Goal: Find specific page/section: Find specific page/section

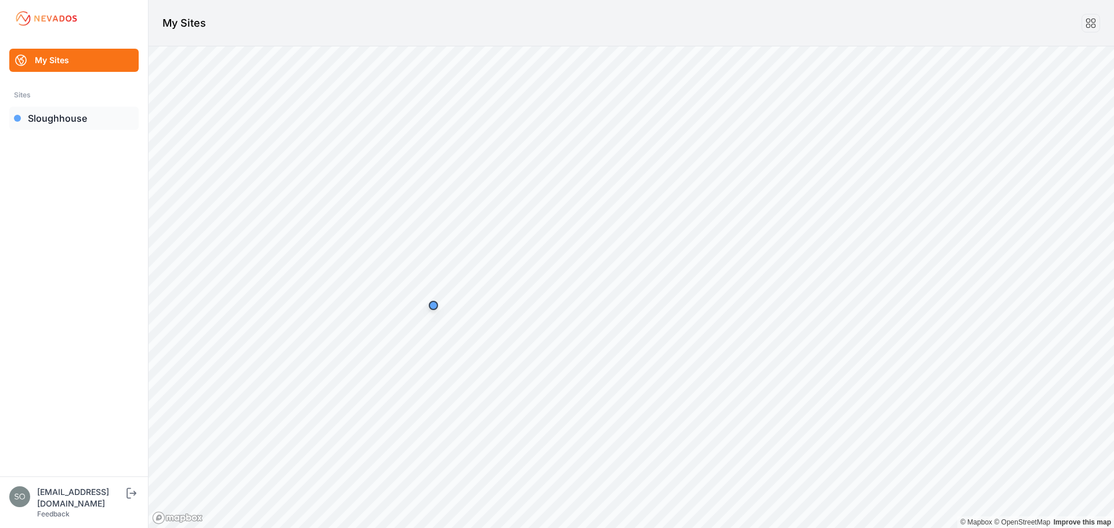
click at [64, 119] on link "Sloughhouse" at bounding box center [73, 118] width 129 height 23
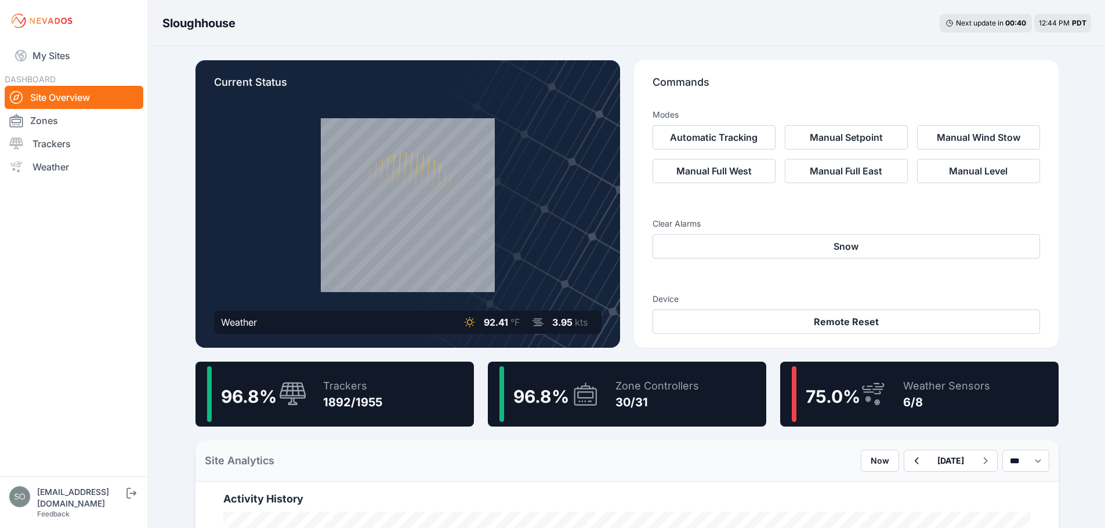
click at [673, 400] on div "30/31" at bounding box center [657, 402] width 84 height 16
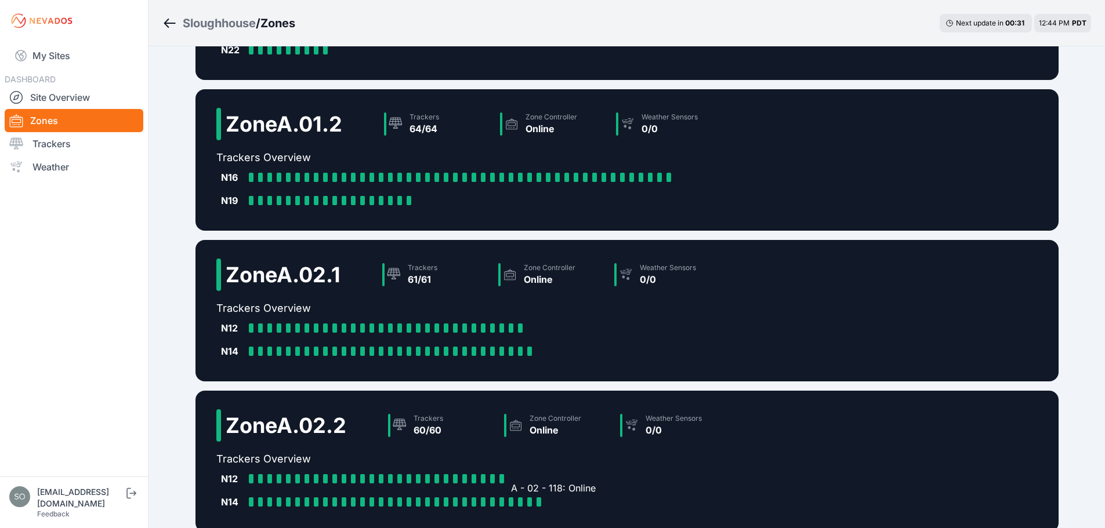
scroll to position [257, 0]
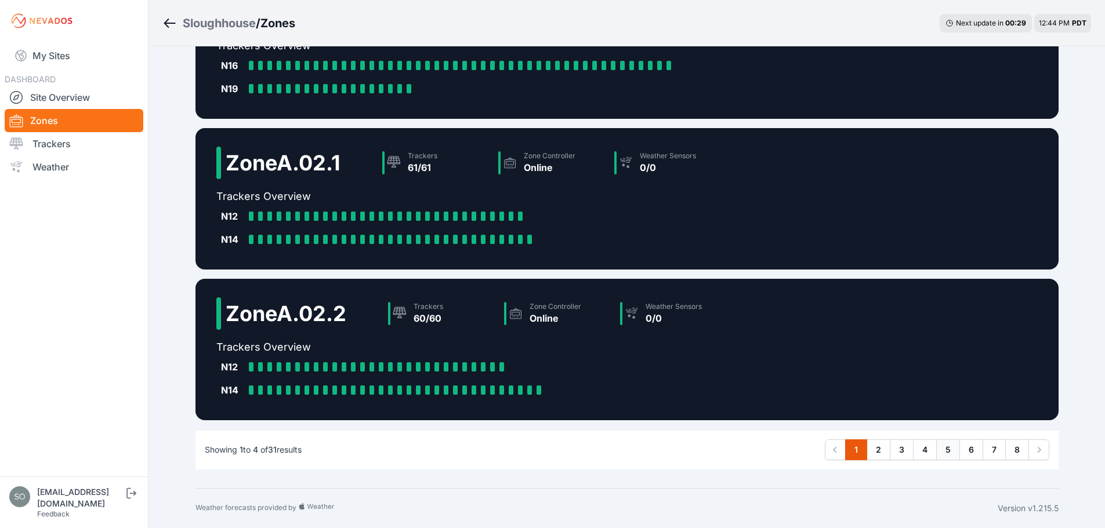
click at [947, 449] on link "5" at bounding box center [948, 450] width 24 height 21
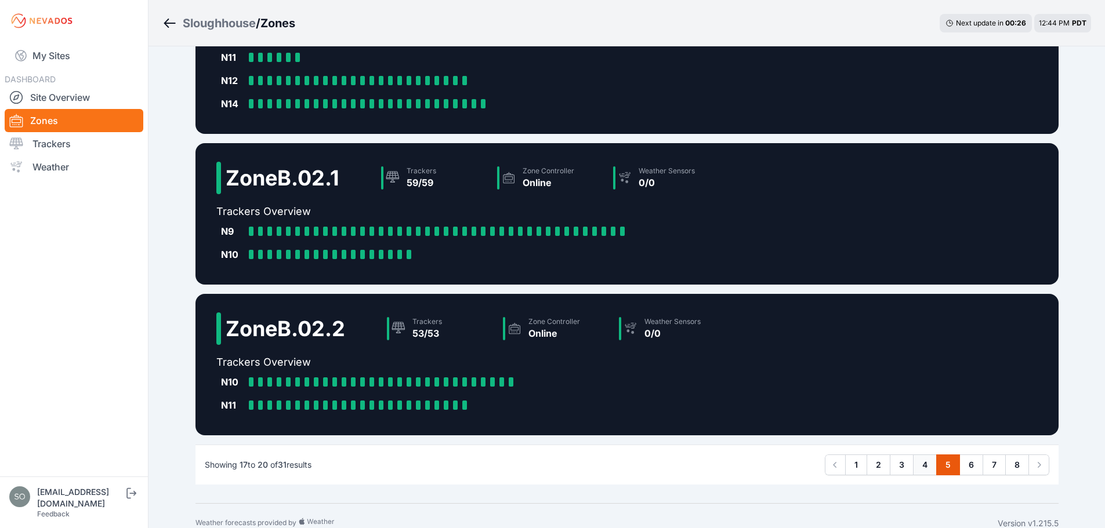
scroll to position [238, 0]
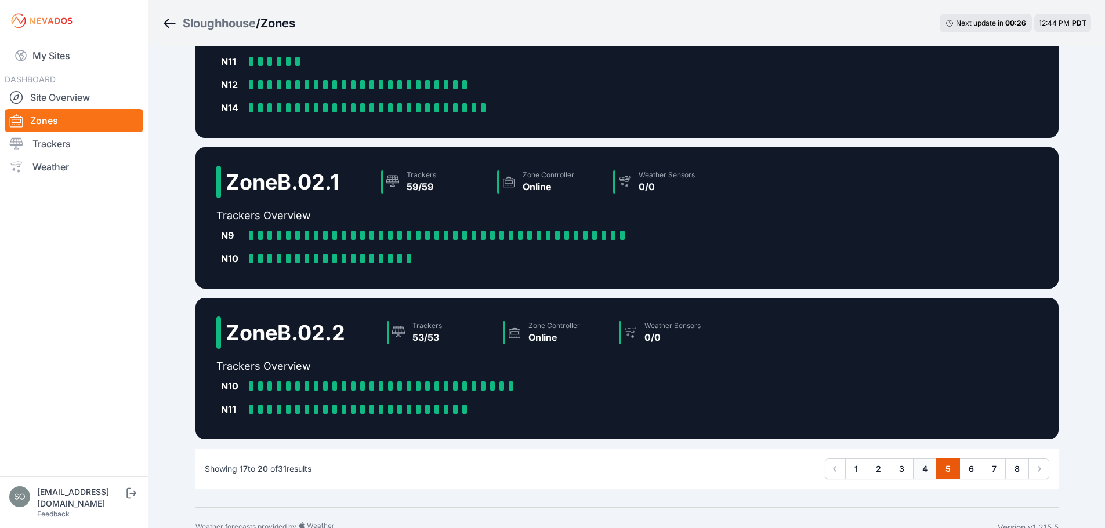
click at [922, 470] on link "4" at bounding box center [925, 469] width 24 height 21
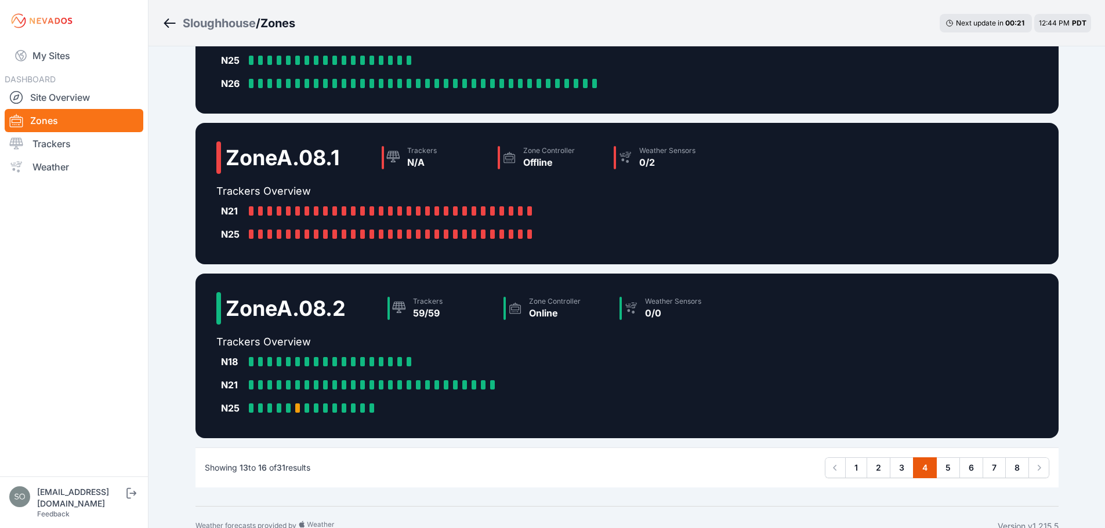
scroll to position [241, 0]
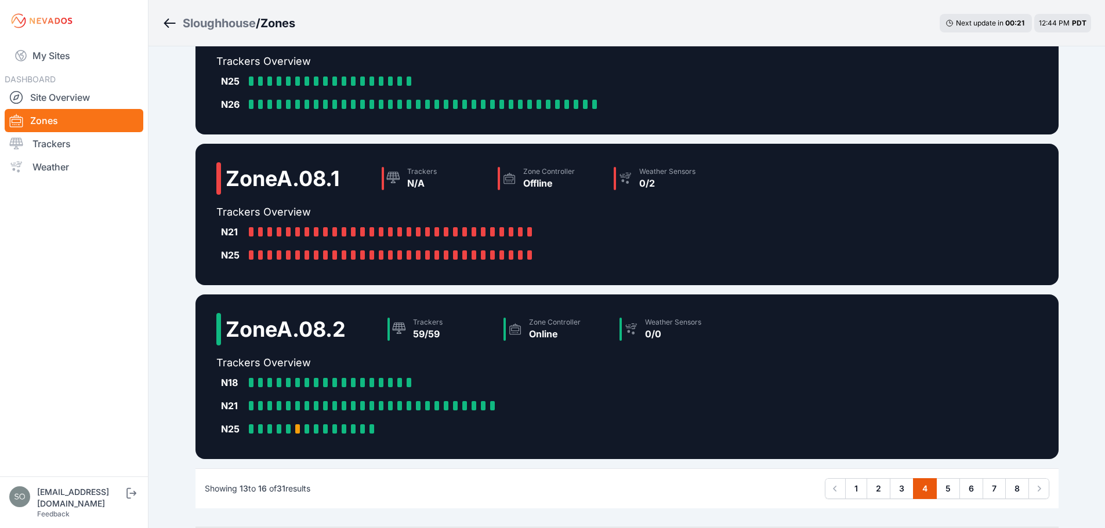
click at [171, 293] on div "Sloughhouse / Zones Next update in 00 : 21 12:44 PM PDT Zone A.07.1 Trackers 65…" at bounding box center [552, 163] width 1105 height 809
click at [124, 356] on nav "My Sites DASHBOARD Site Overview Zones Trackers Weather" at bounding box center [74, 255] width 148 height 426
click at [168, 266] on div "Sloughhouse / Zones Next update in 00 : 00 12:45 PM PDT Zone A.07.1 Trackers 65…" at bounding box center [552, 163] width 1105 height 809
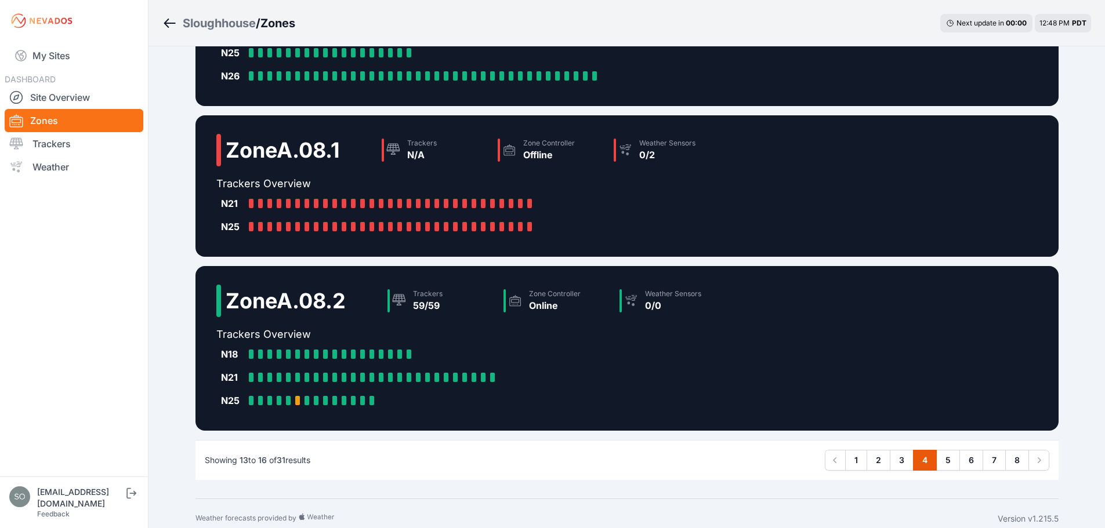
scroll to position [261, 0]
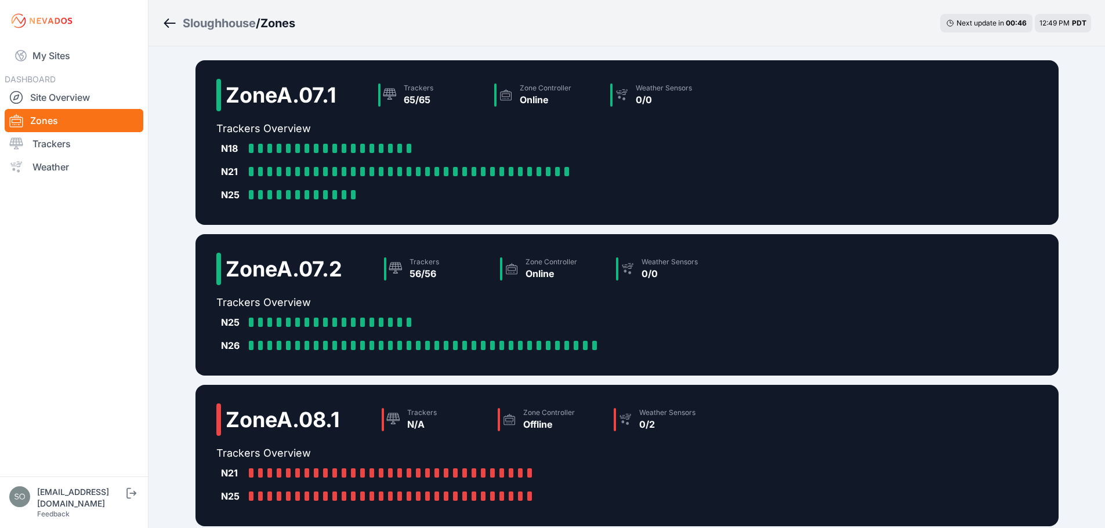
scroll to position [261, 0]
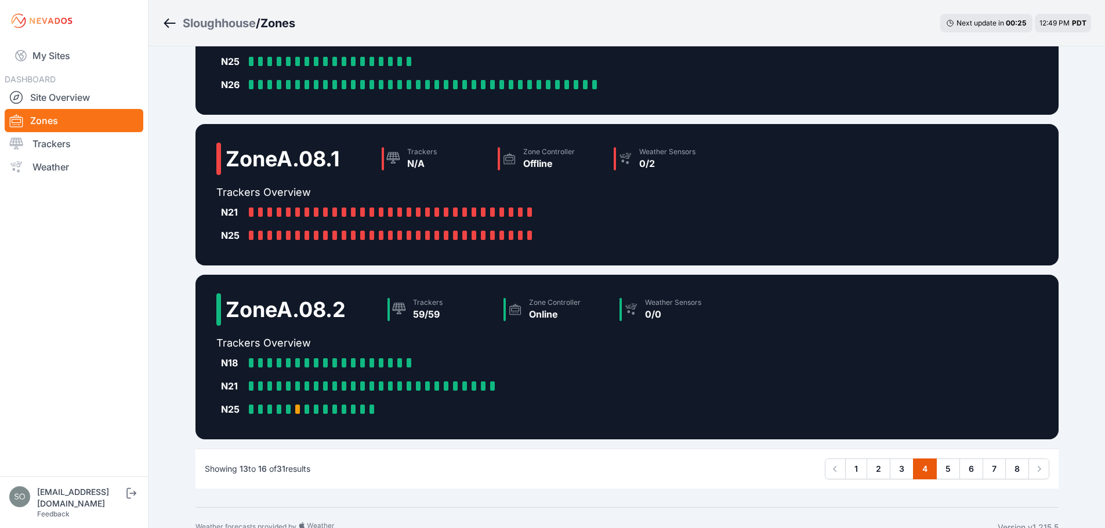
click at [169, 341] on div "Sloughhouse / Zones Next update in 00 : 25 12:49 PM PDT Zone A.07.1 Trackers 65…" at bounding box center [552, 143] width 1105 height 809
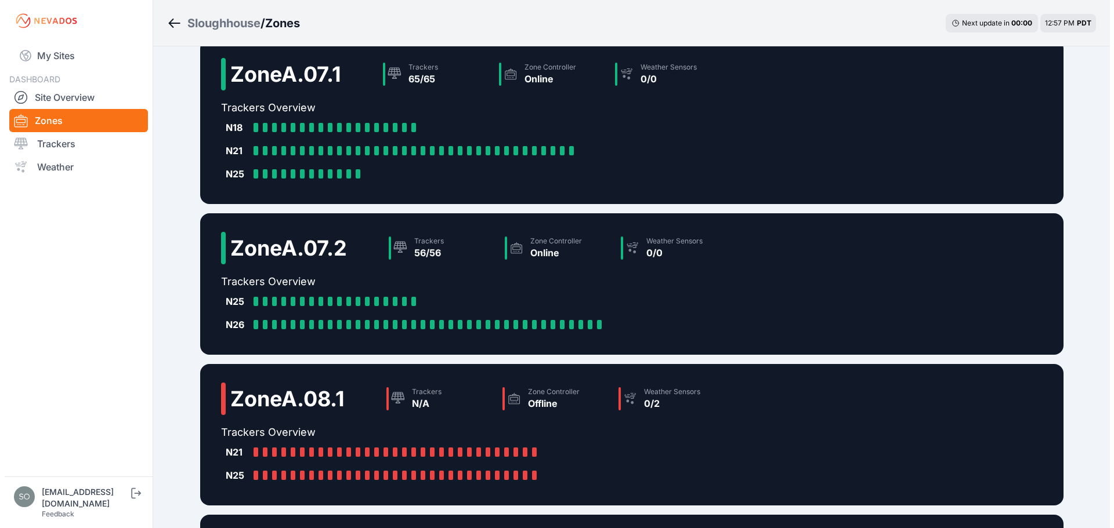
scroll to position [0, 0]
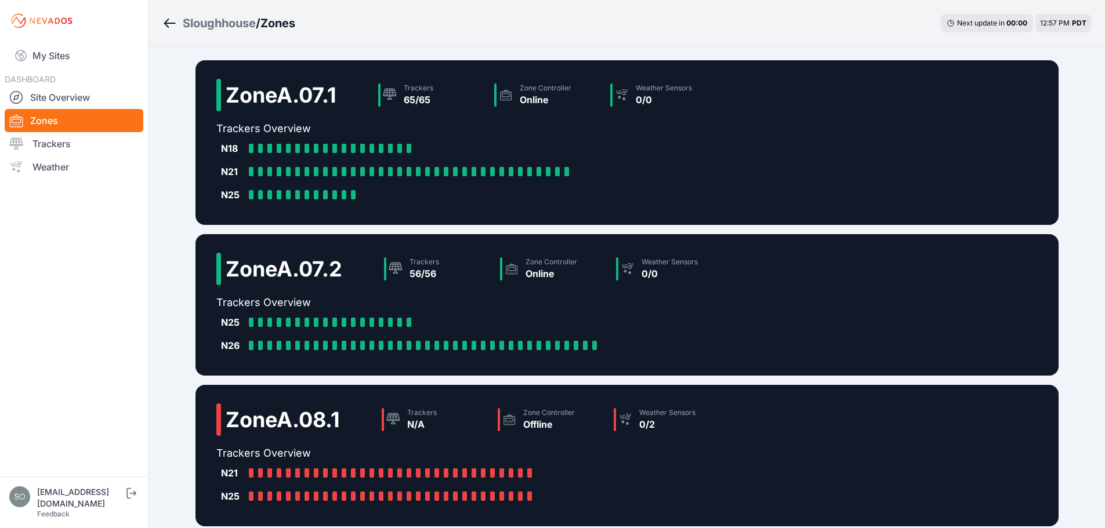
click at [178, 363] on div "Sloughhouse / Zones Next update in 00 : 00 12:57 PM PDT Zone A.07.1 Trackers 65…" at bounding box center [552, 404] width 1105 height 809
click at [279, 428] on h2 "Zone A.08.1" at bounding box center [283, 419] width 114 height 23
click at [229, 464] on div "N21 A - 08 - 19: Offline A - 08 - 20: Offline A - 08 - 21: Offline A - 08 - 22:…" at bounding box center [470, 473] width 509 height 23
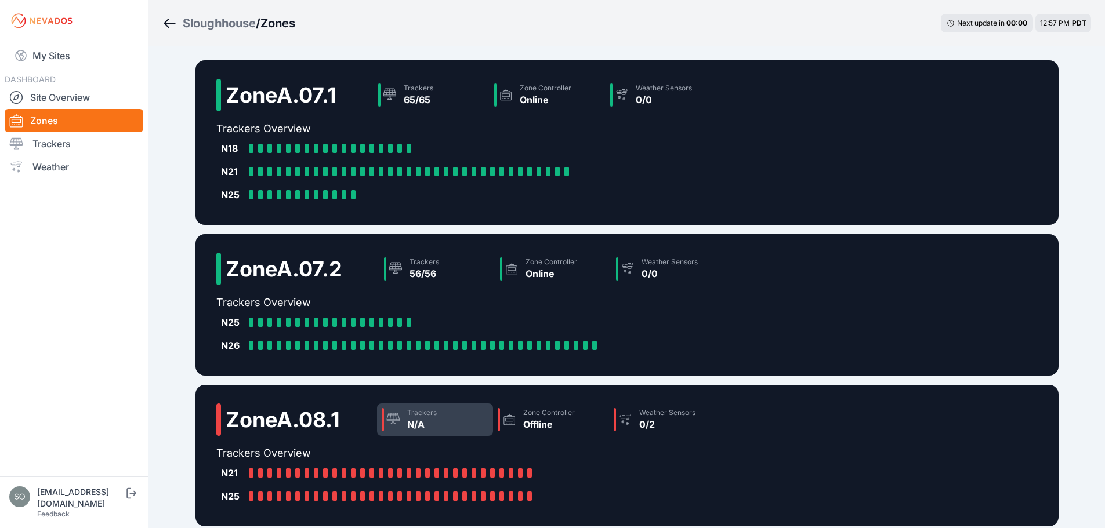
click at [419, 424] on div "N/A" at bounding box center [422, 425] width 30 height 14
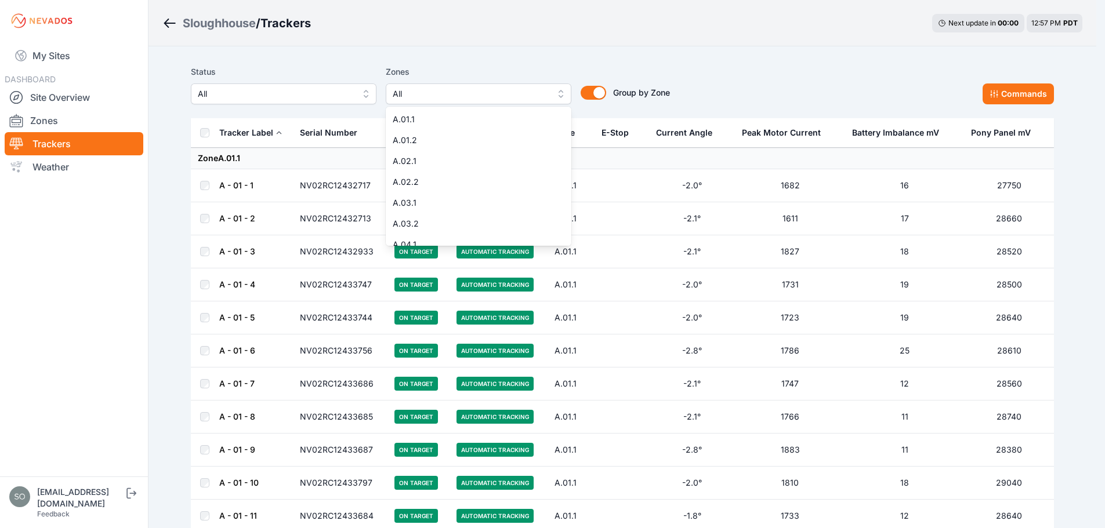
click at [454, 100] on span "All" at bounding box center [470, 94] width 155 height 14
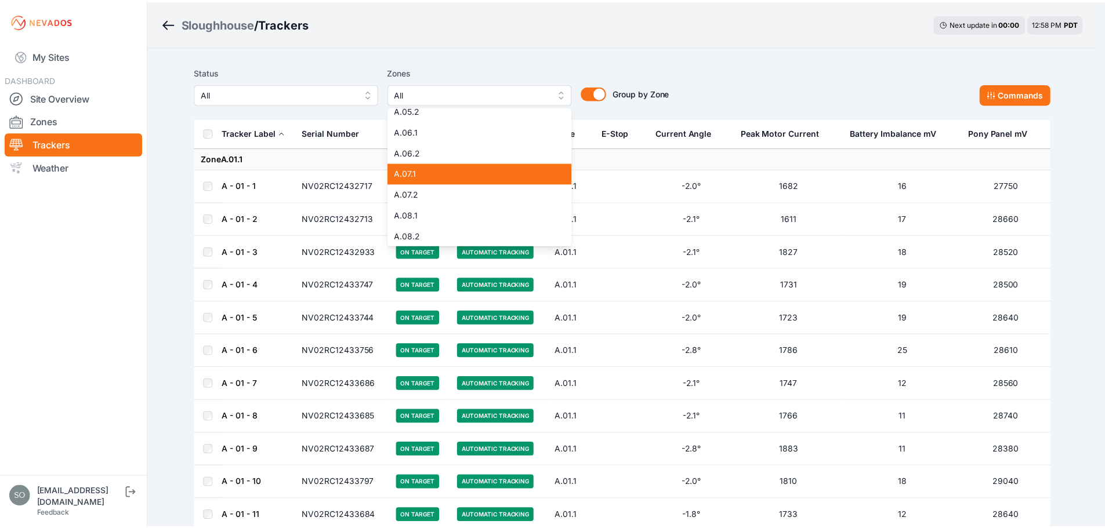
scroll to position [251, 0]
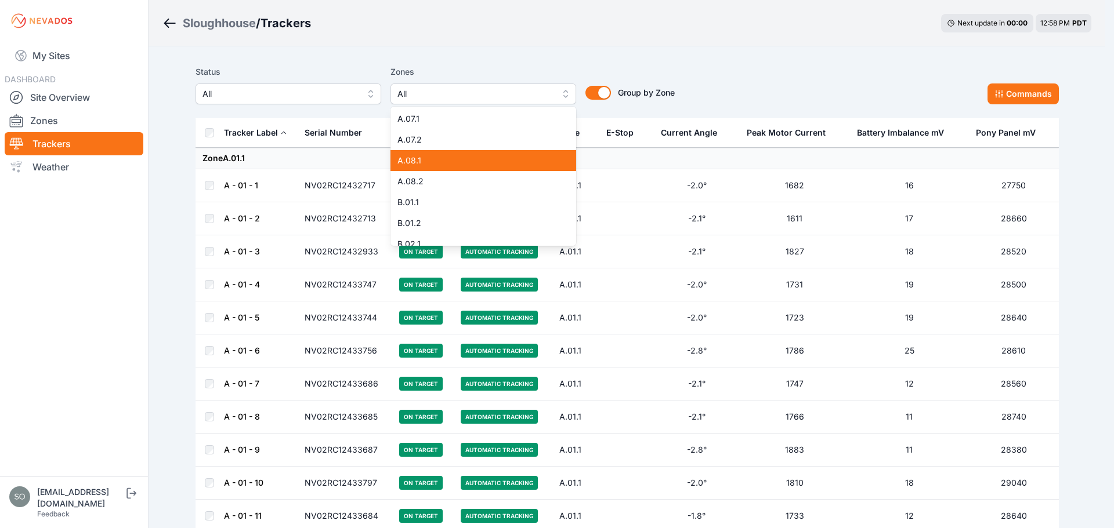
click at [444, 165] on span "A.08.1" at bounding box center [476, 161] width 158 height 12
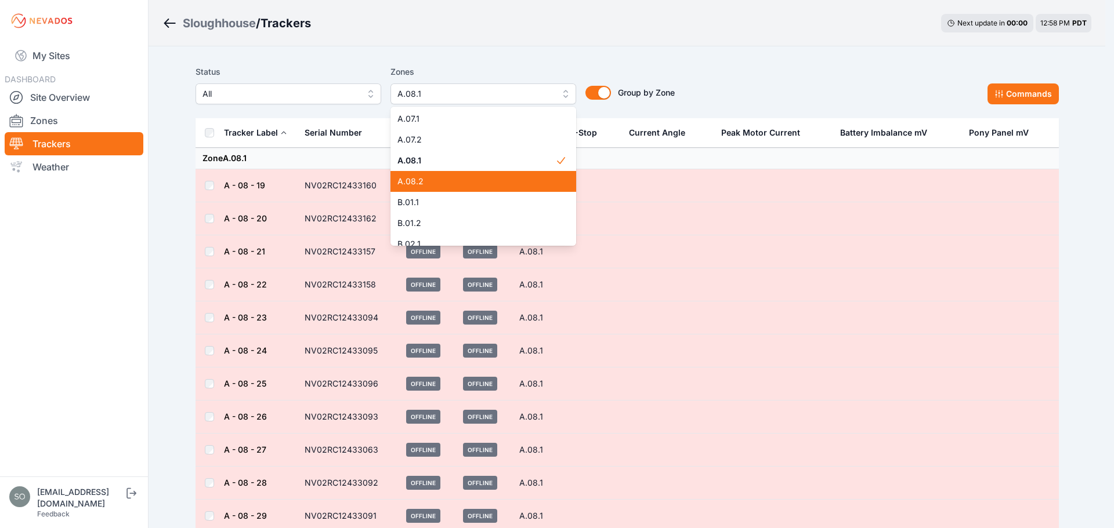
click at [443, 185] on span "A.08.2" at bounding box center [476, 182] width 158 height 12
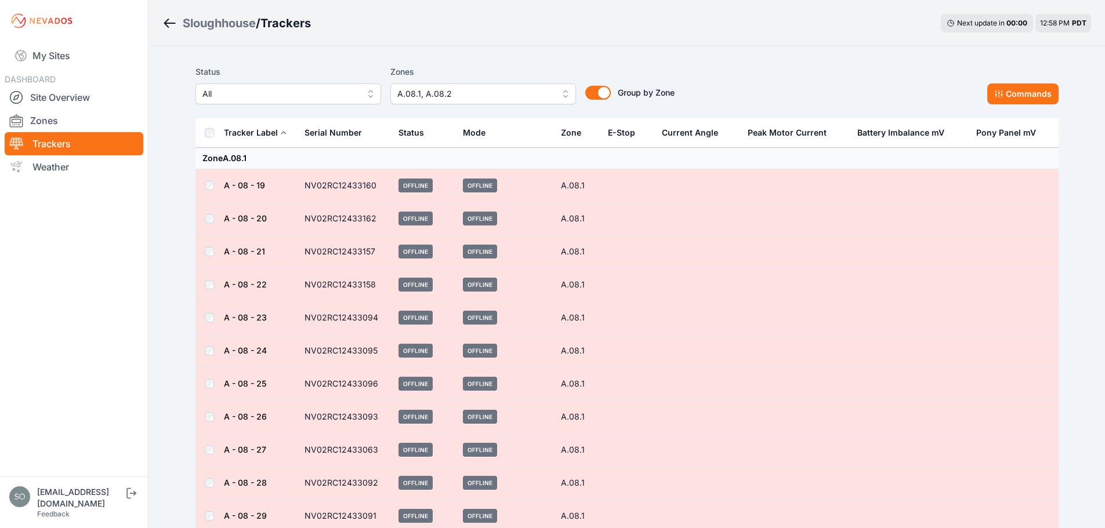
click at [741, 46] on div "Sloughhouse / Trackers Next update in 00 : 00 12:58 PM PDT" at bounding box center [626, 23] width 957 height 46
click at [475, 92] on span "A.08.1, A.08.2" at bounding box center [474, 94] width 155 height 14
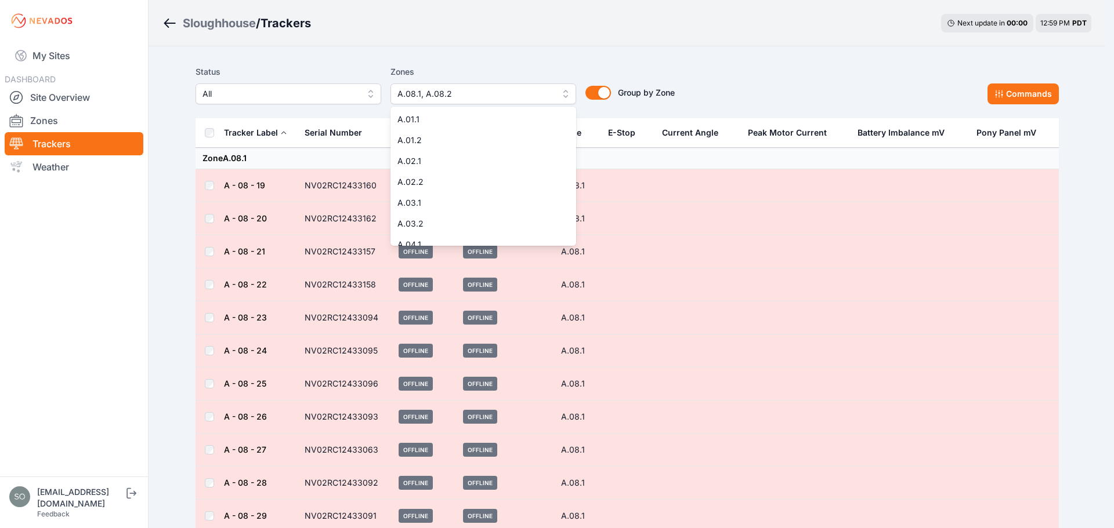
scroll to position [176, 0]
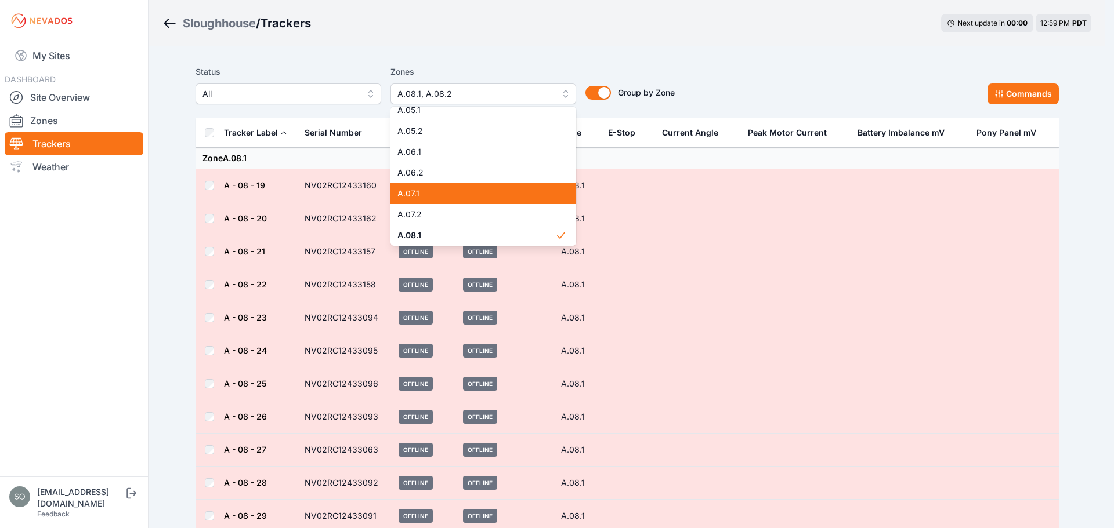
click at [441, 185] on div "A.07.1" at bounding box center [483, 193] width 186 height 21
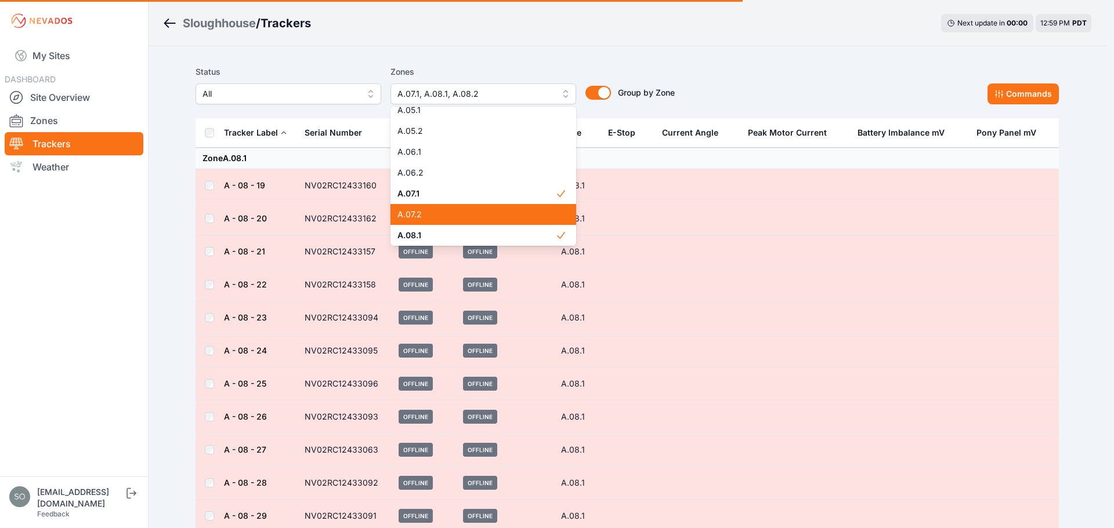
click at [443, 206] on div "A.07.2" at bounding box center [483, 214] width 186 height 21
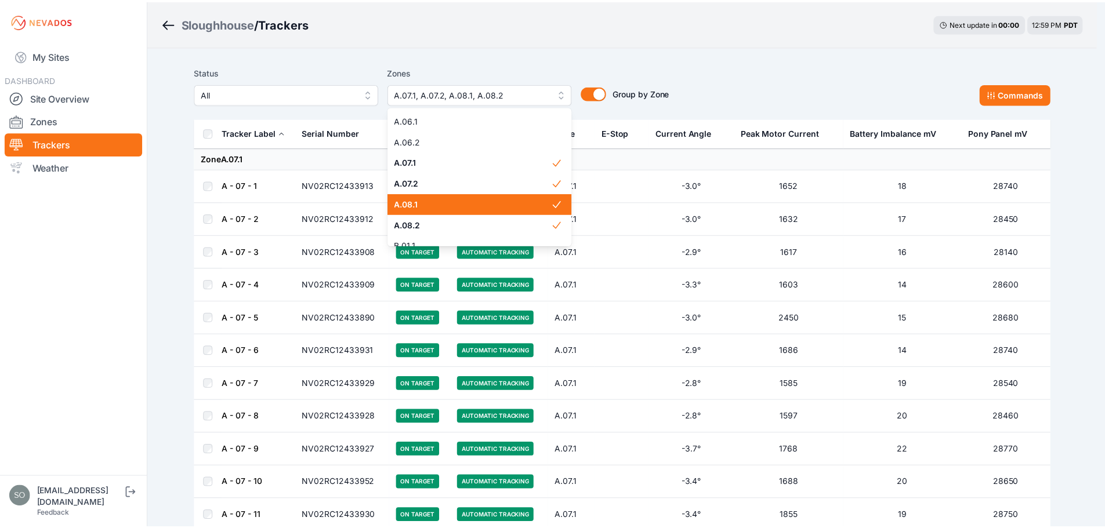
scroll to position [292, 0]
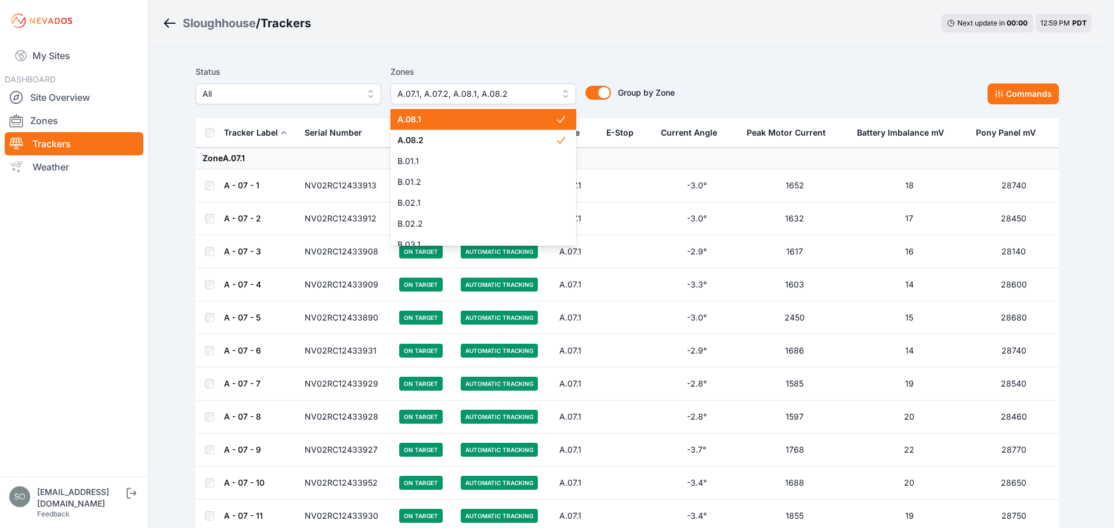
click at [496, 119] on span "A.08.1" at bounding box center [476, 120] width 158 height 12
click at [491, 133] on div "A.08.2" at bounding box center [483, 140] width 186 height 21
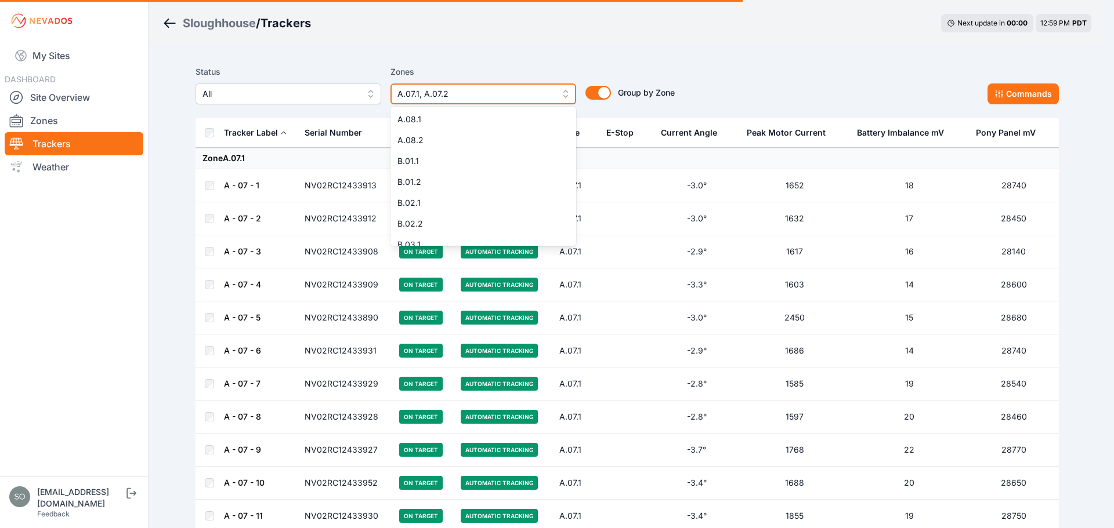
click at [457, 86] on button "A.07.1, A.07.2" at bounding box center [483, 94] width 186 height 21
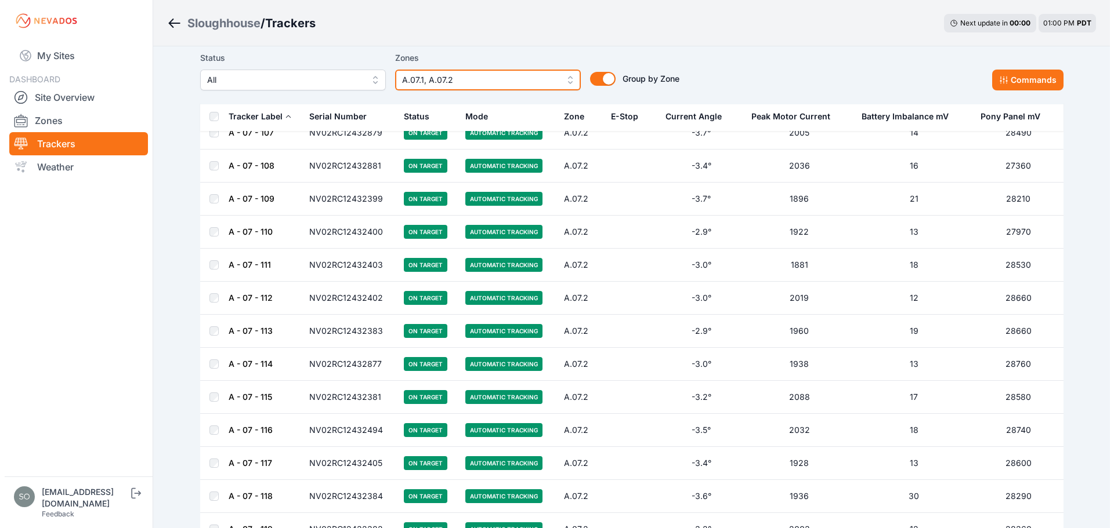
scroll to position [3529, 0]
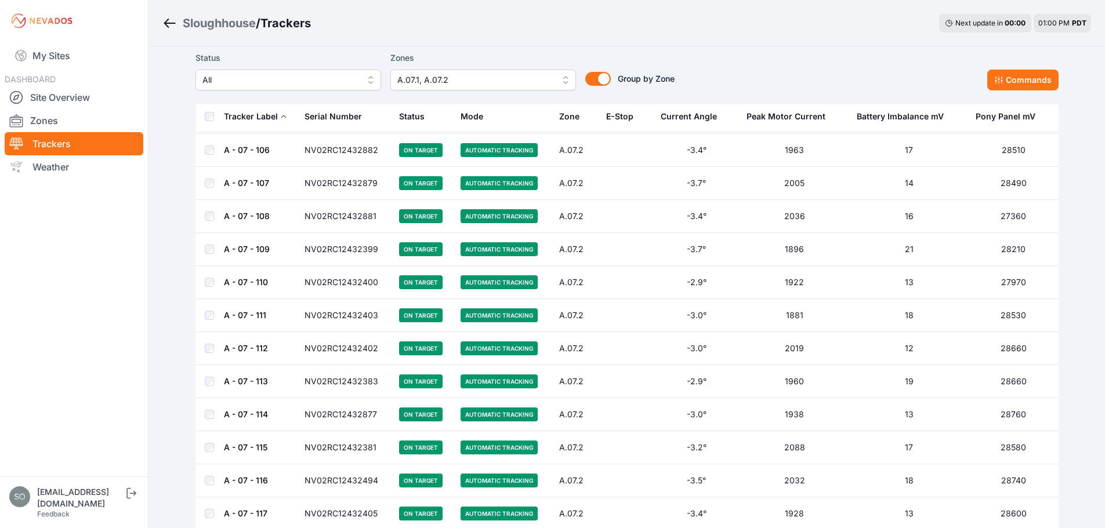
click at [497, 78] on span "A.07.1, A.07.2" at bounding box center [474, 80] width 155 height 14
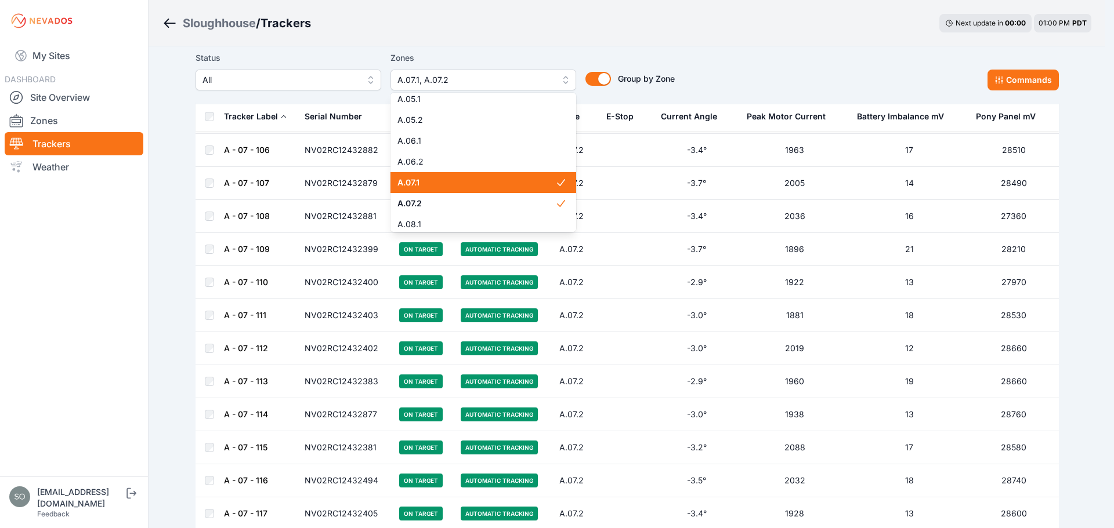
click at [431, 184] on span "A.07.1" at bounding box center [476, 183] width 158 height 12
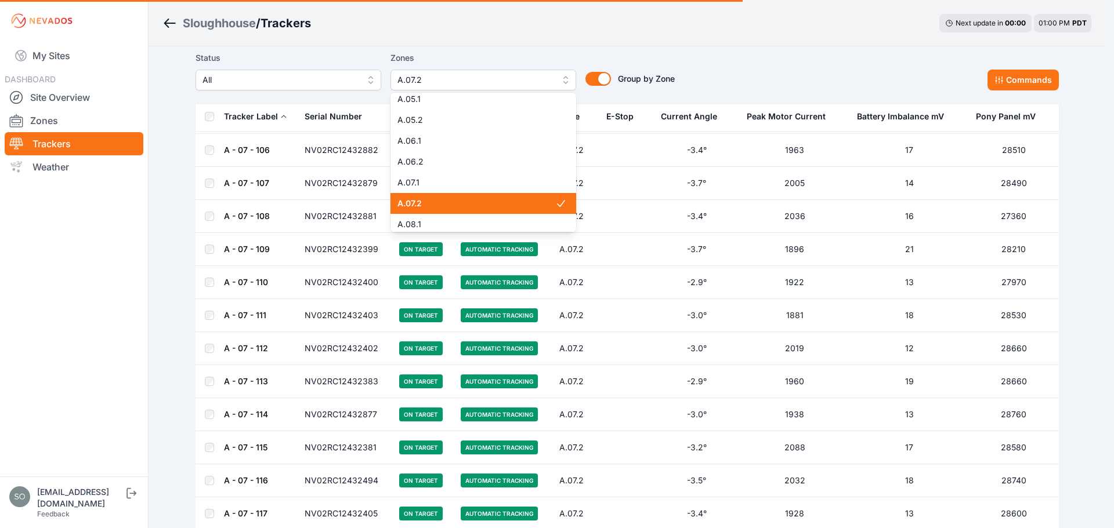
click at [434, 200] on span "A.07.2" at bounding box center [476, 204] width 158 height 12
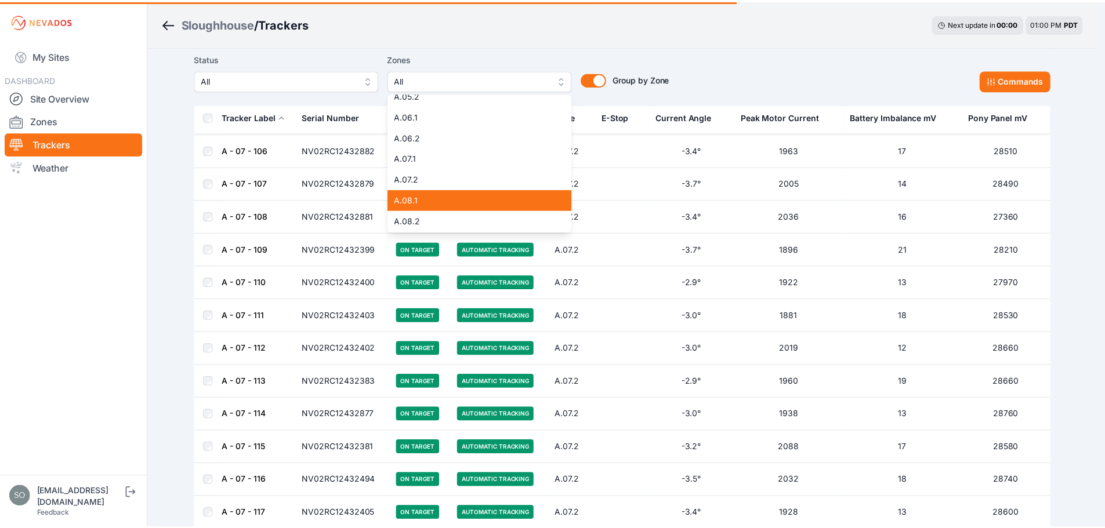
scroll to position [212, 0]
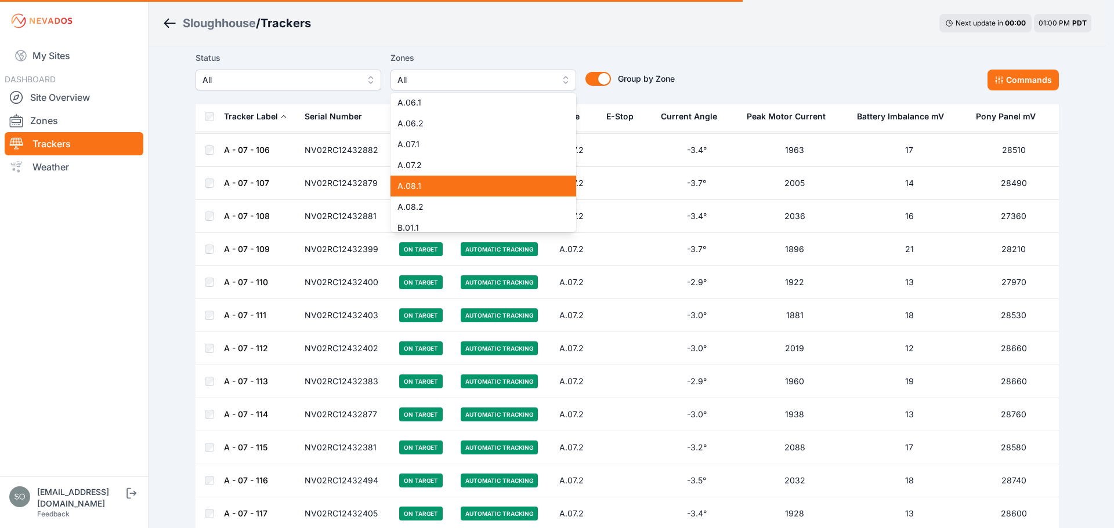
click at [438, 183] on span "A.08.1" at bounding box center [476, 186] width 158 height 12
click at [436, 199] on div "A.08.2" at bounding box center [483, 207] width 186 height 21
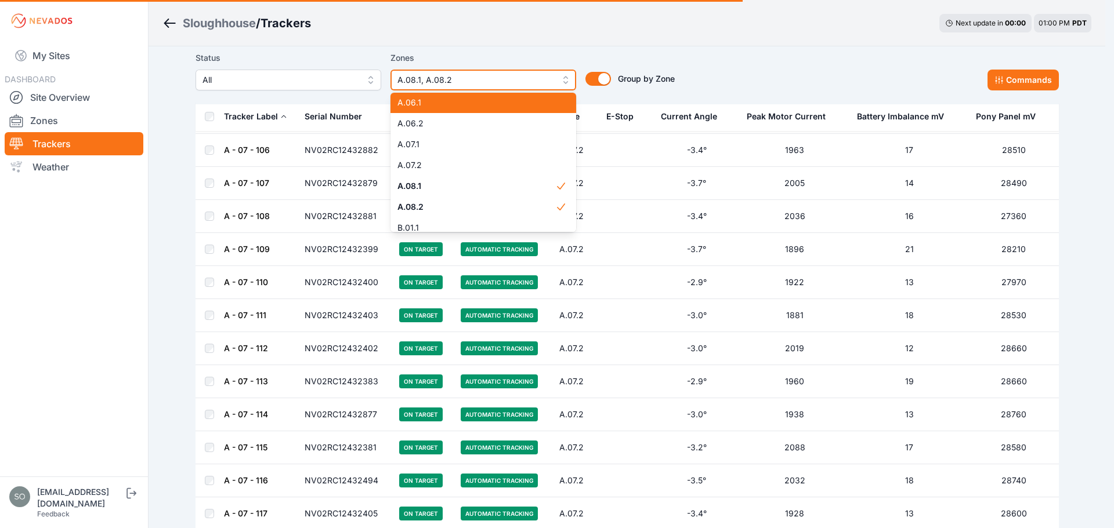
click at [477, 70] on button "A.08.1, A.08.2" at bounding box center [483, 80] width 186 height 21
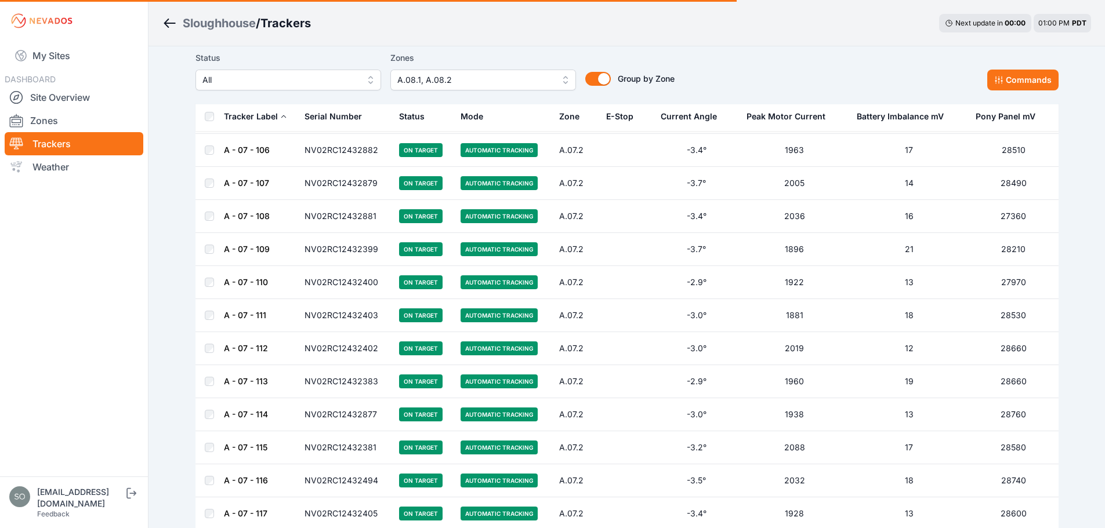
click at [479, 65] on label "Zones" at bounding box center [483, 58] width 186 height 14
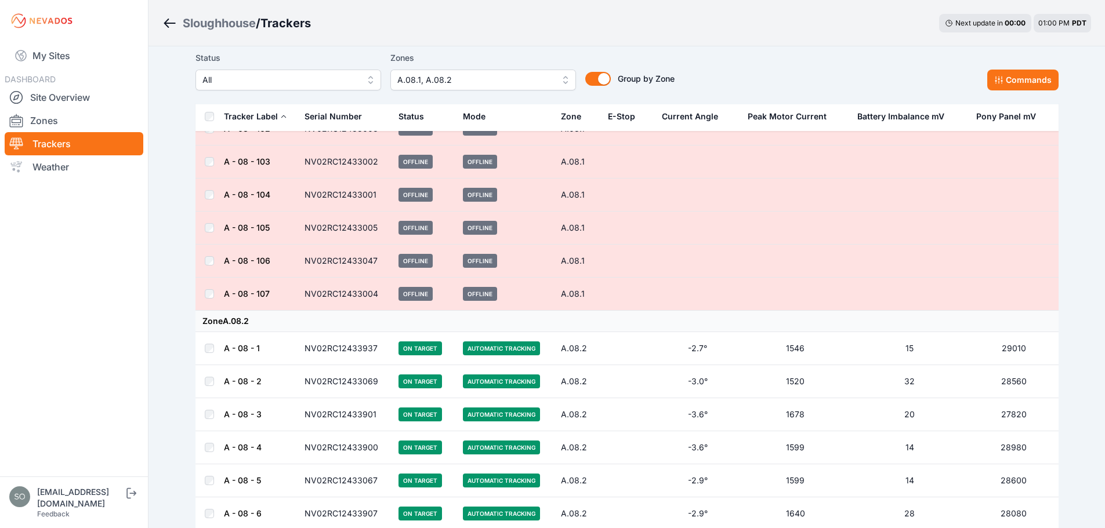
scroll to position [1933, 0]
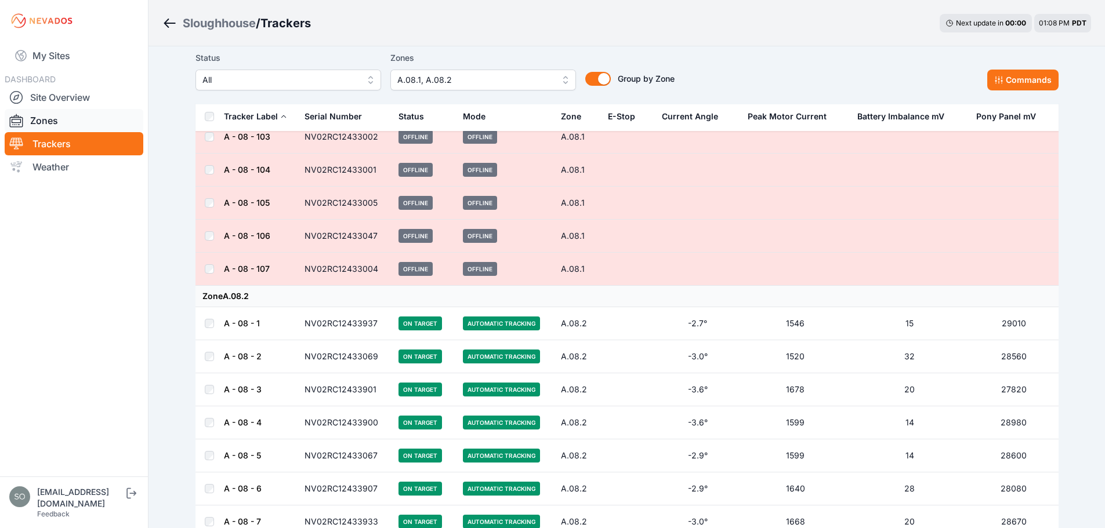
click at [73, 125] on link "Zones" at bounding box center [74, 120] width 139 height 23
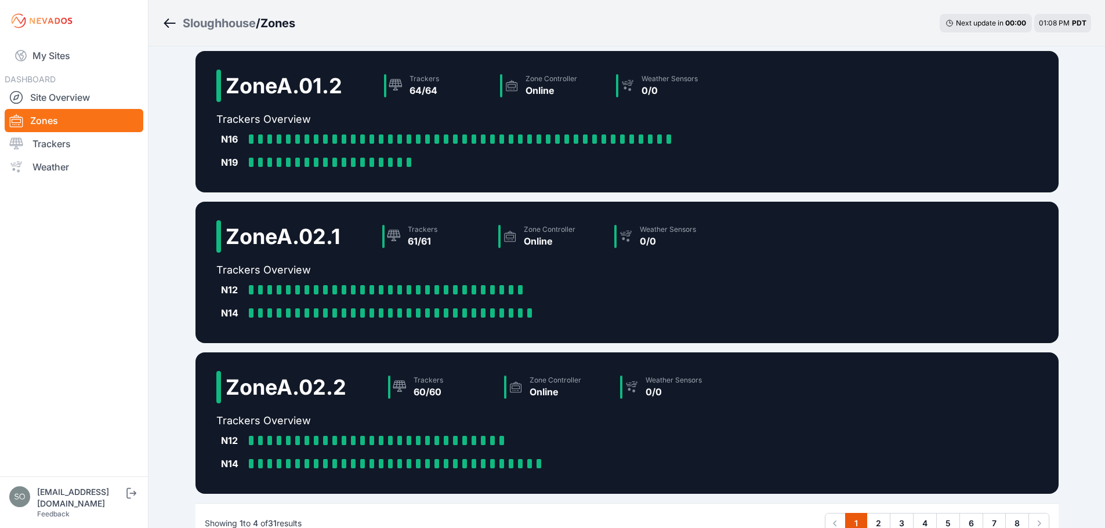
scroll to position [257, 0]
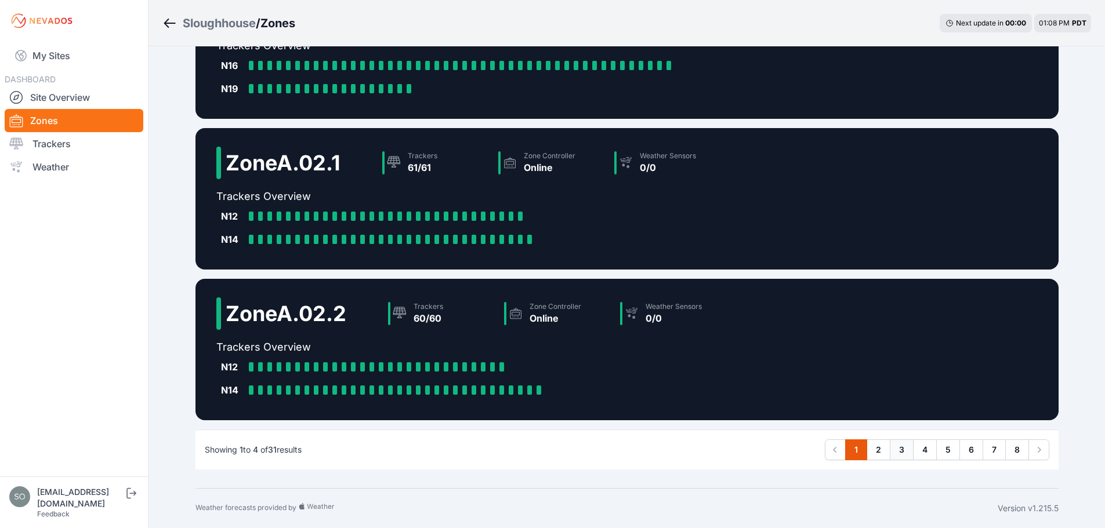
click at [904, 454] on link "3" at bounding box center [902, 450] width 24 height 21
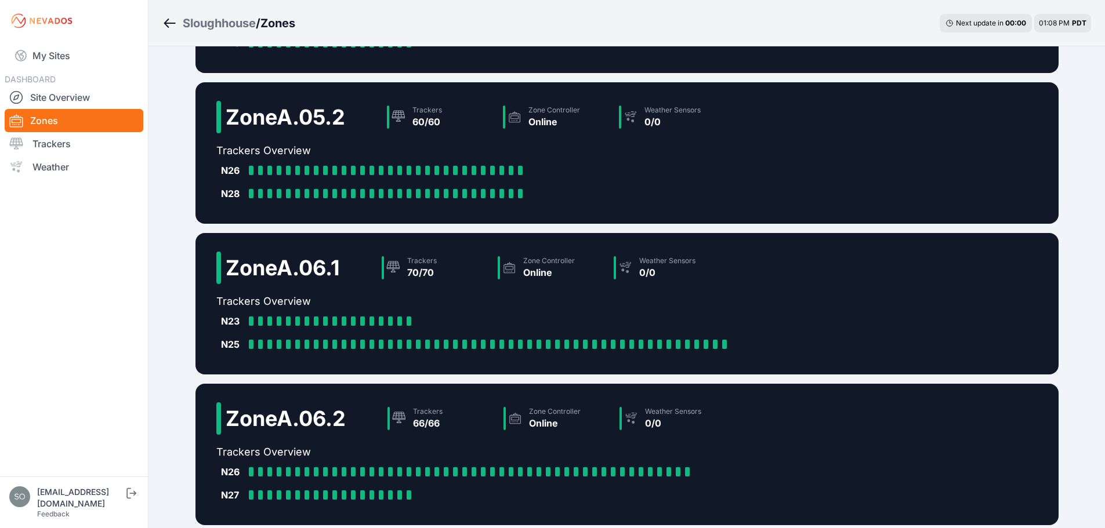
scroll to position [257, 0]
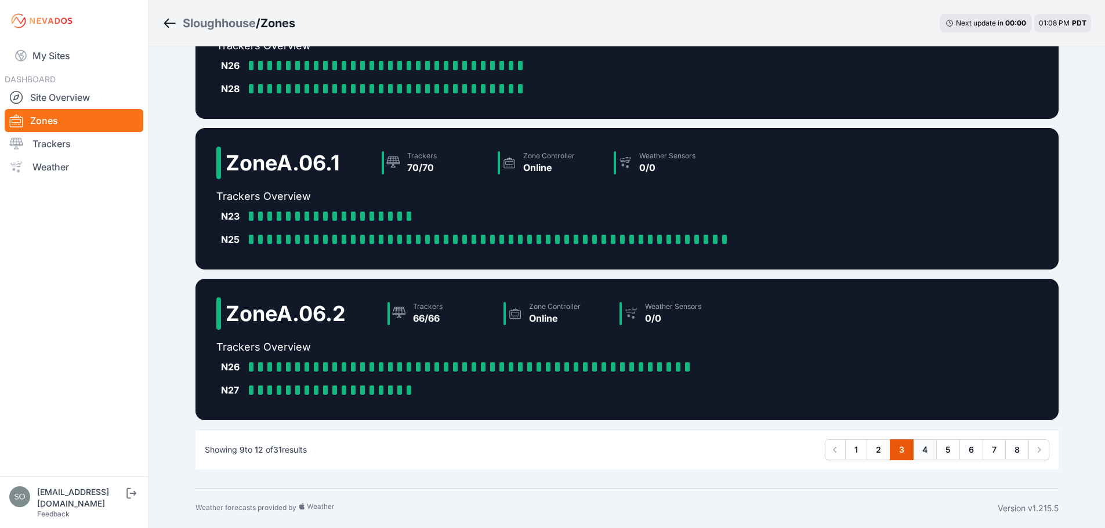
click at [920, 450] on link "4" at bounding box center [925, 450] width 24 height 21
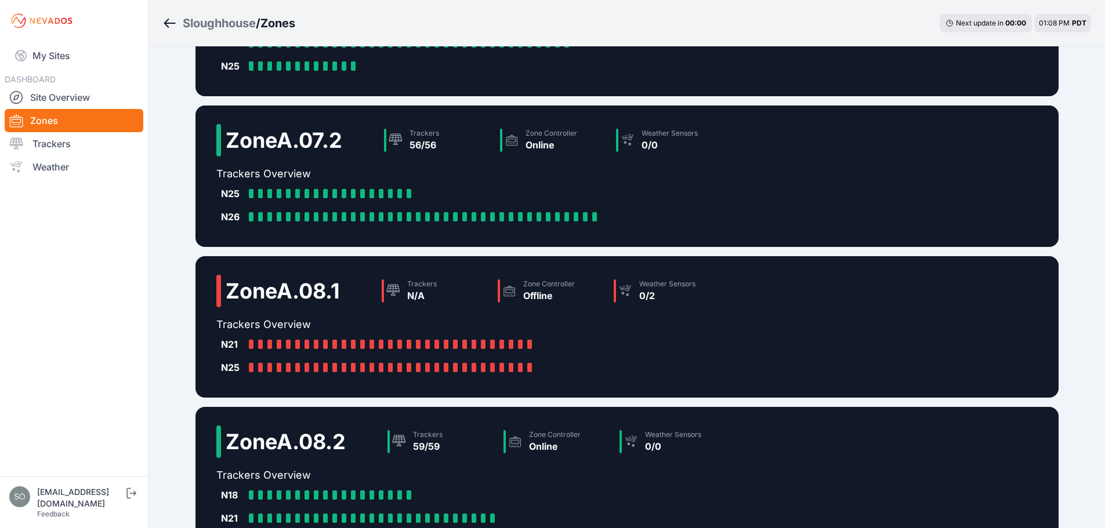
scroll to position [280, 0]
